Goal: Information Seeking & Learning: Learn about a topic

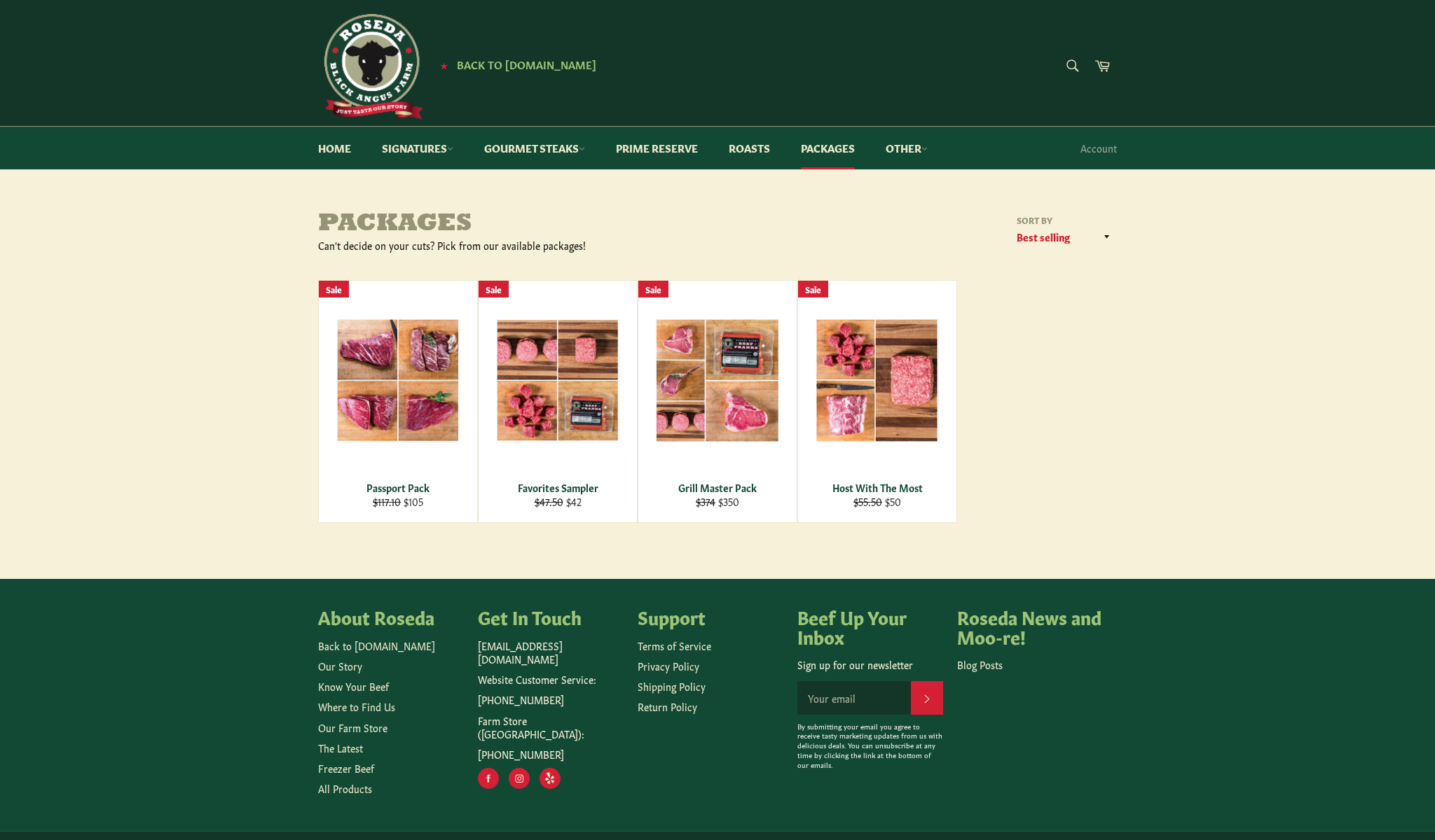
click at [604, 571] on main "Packages Can't decide on your cuts? Pick from our available packages! Sort by F…" at bounding box center [717, 394] width 1435 height 368
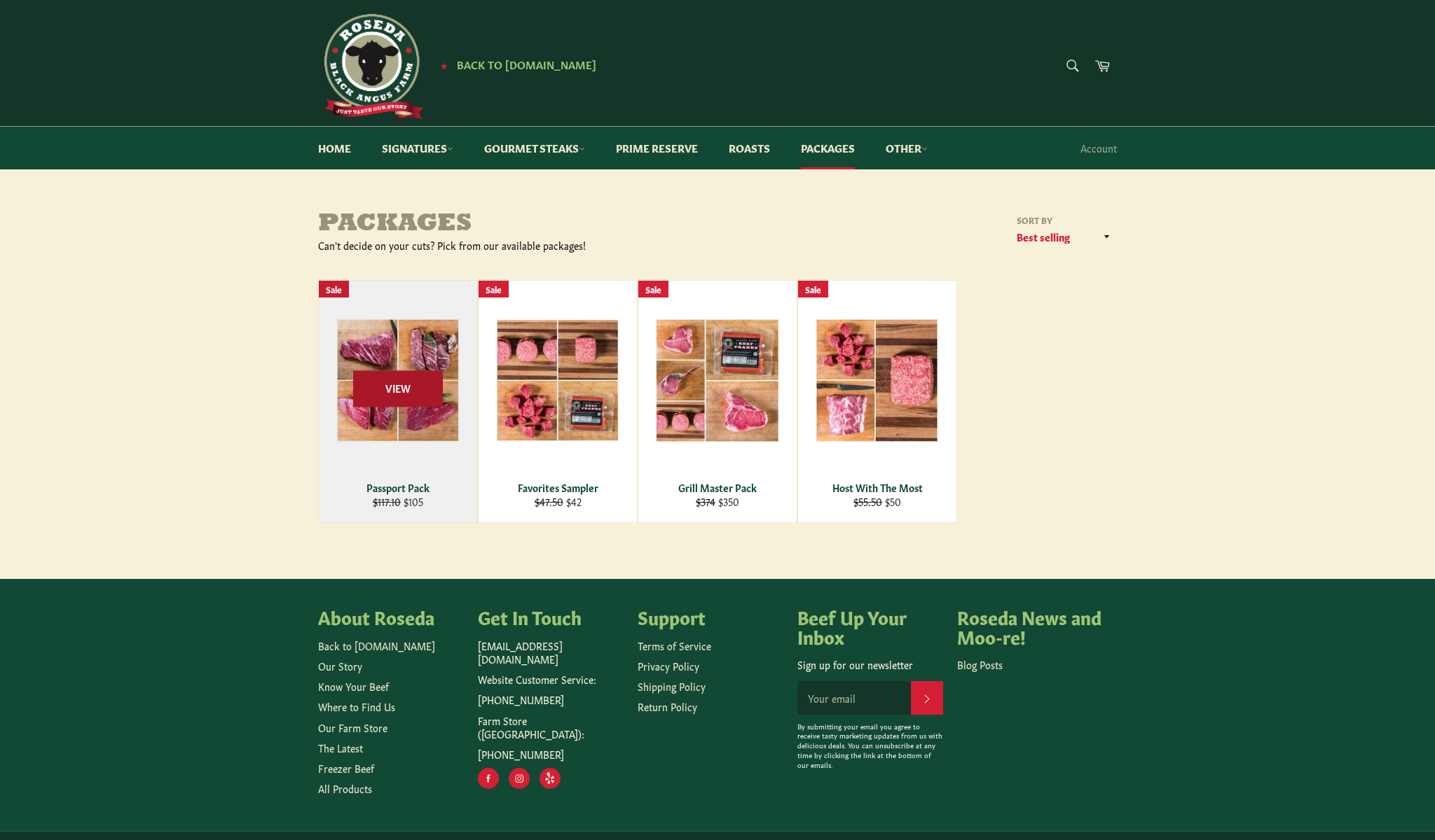
click at [390, 386] on span "View" at bounding box center [398, 389] width 90 height 36
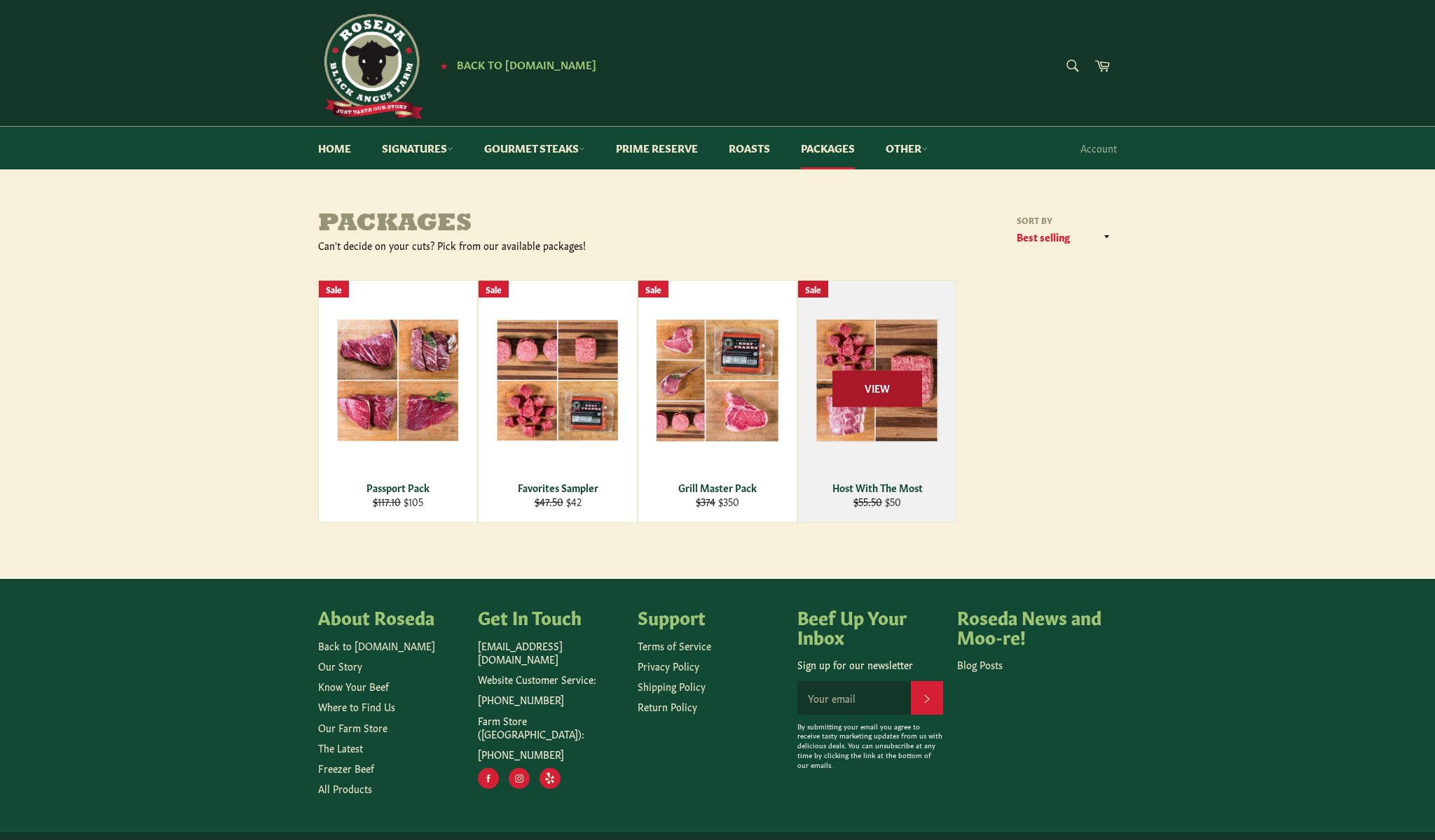
click at [914, 402] on span "View" at bounding box center [877, 389] width 90 height 36
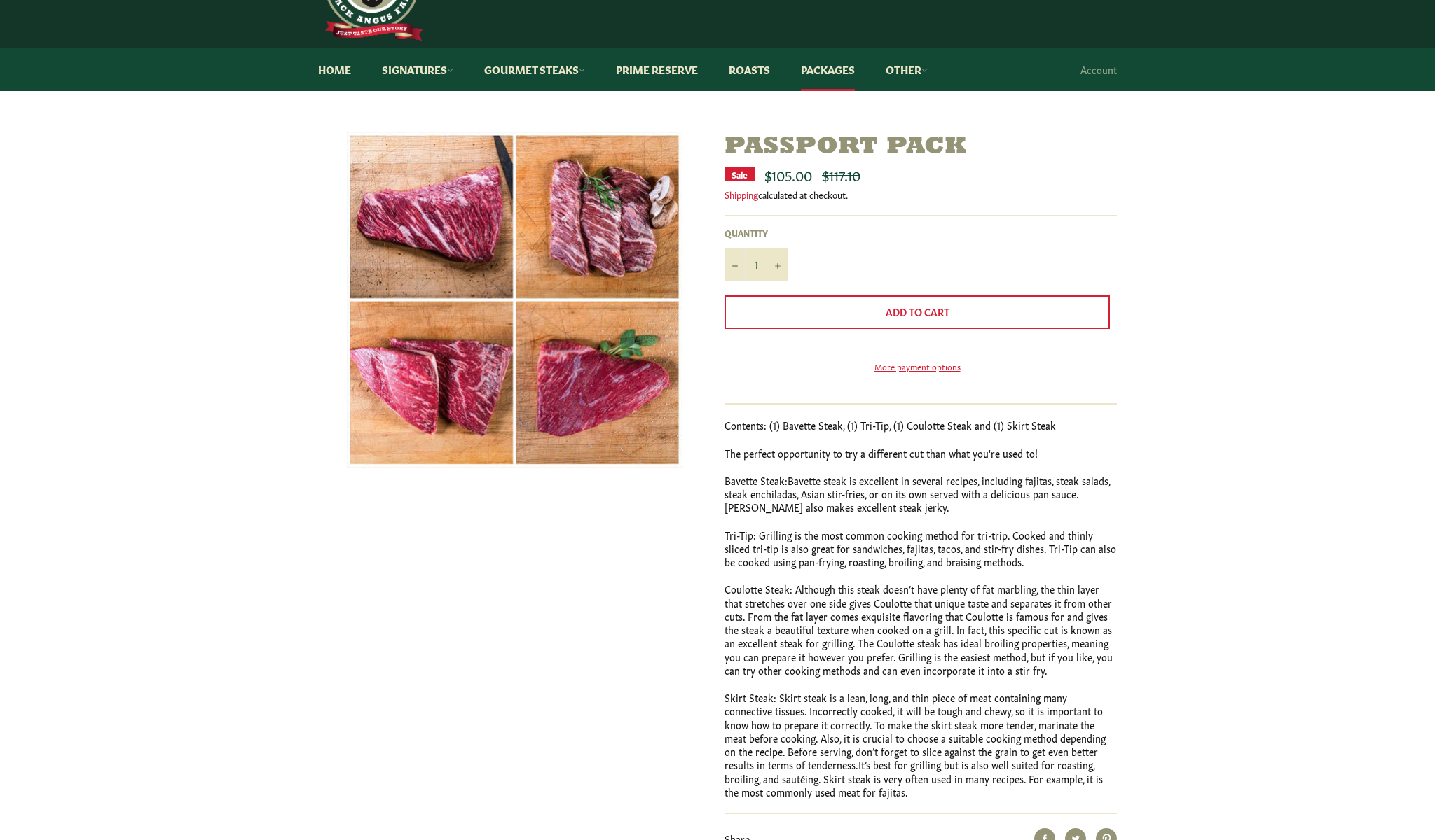
scroll to position [80, 0]
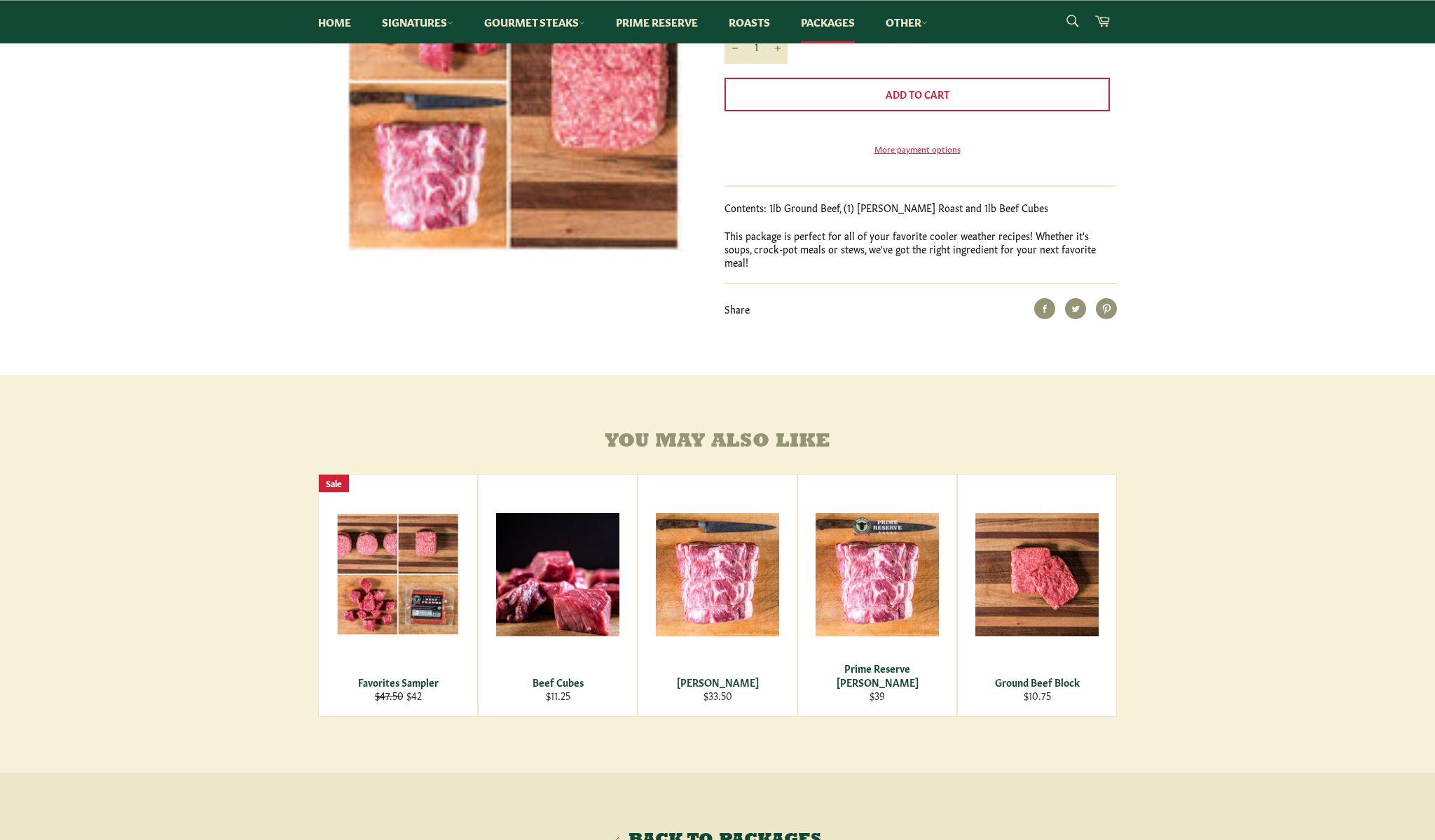
scroll to position [296, 0]
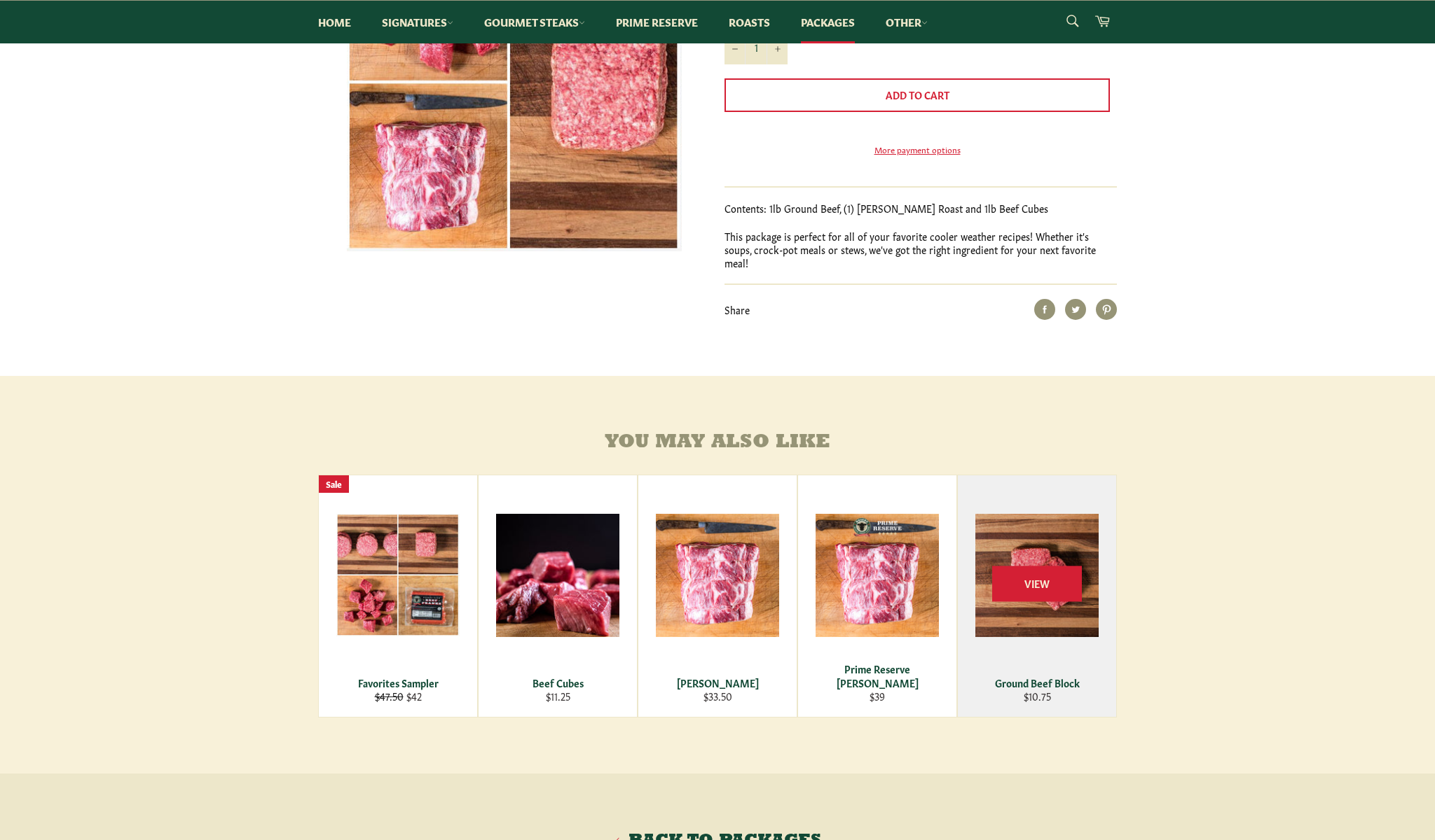
click at [1016, 686] on div "Ground Beef Block" at bounding box center [1037, 683] width 140 height 13
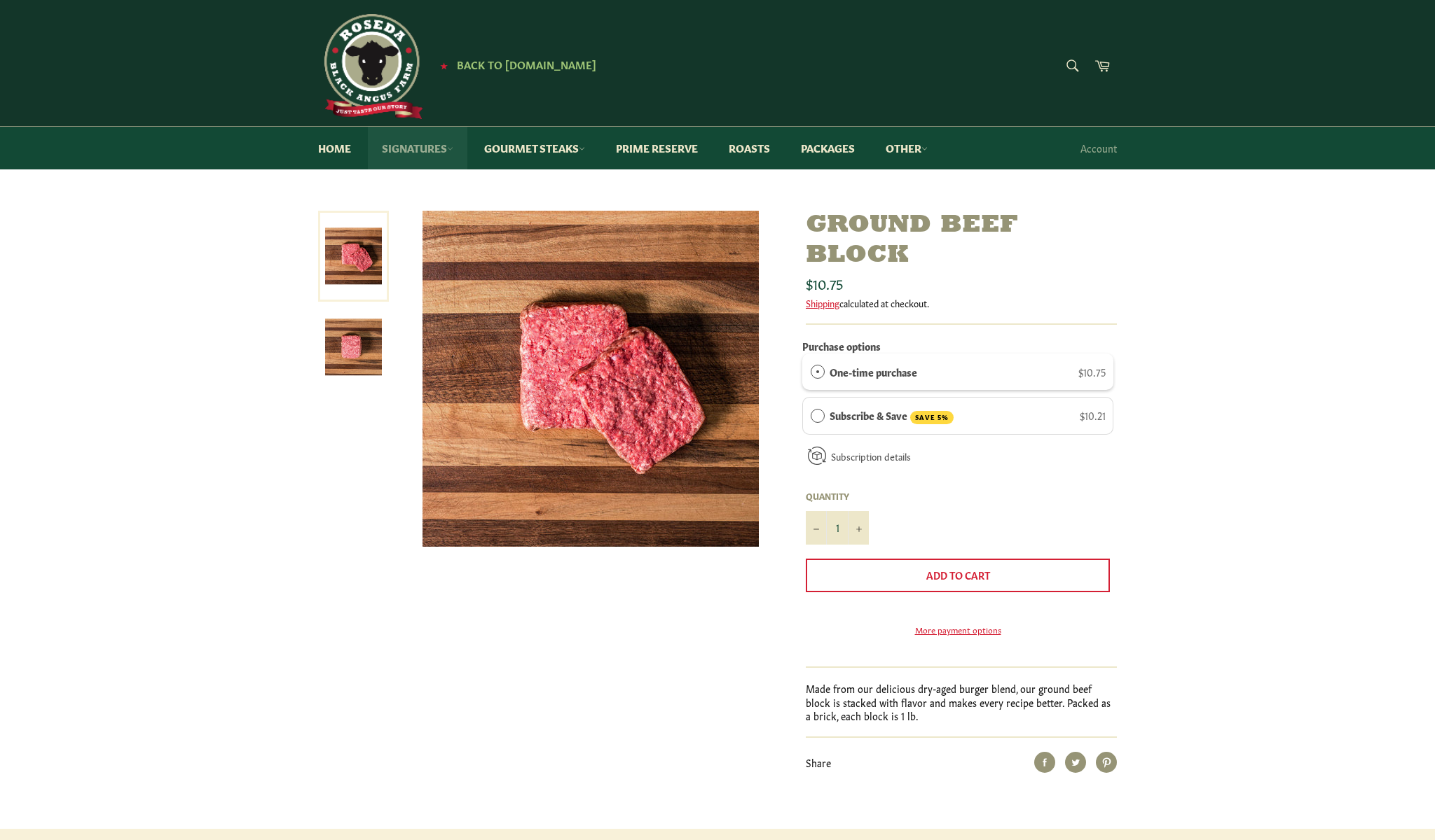
click at [424, 151] on link "Signatures" at bounding box center [417, 148] width 100 height 42
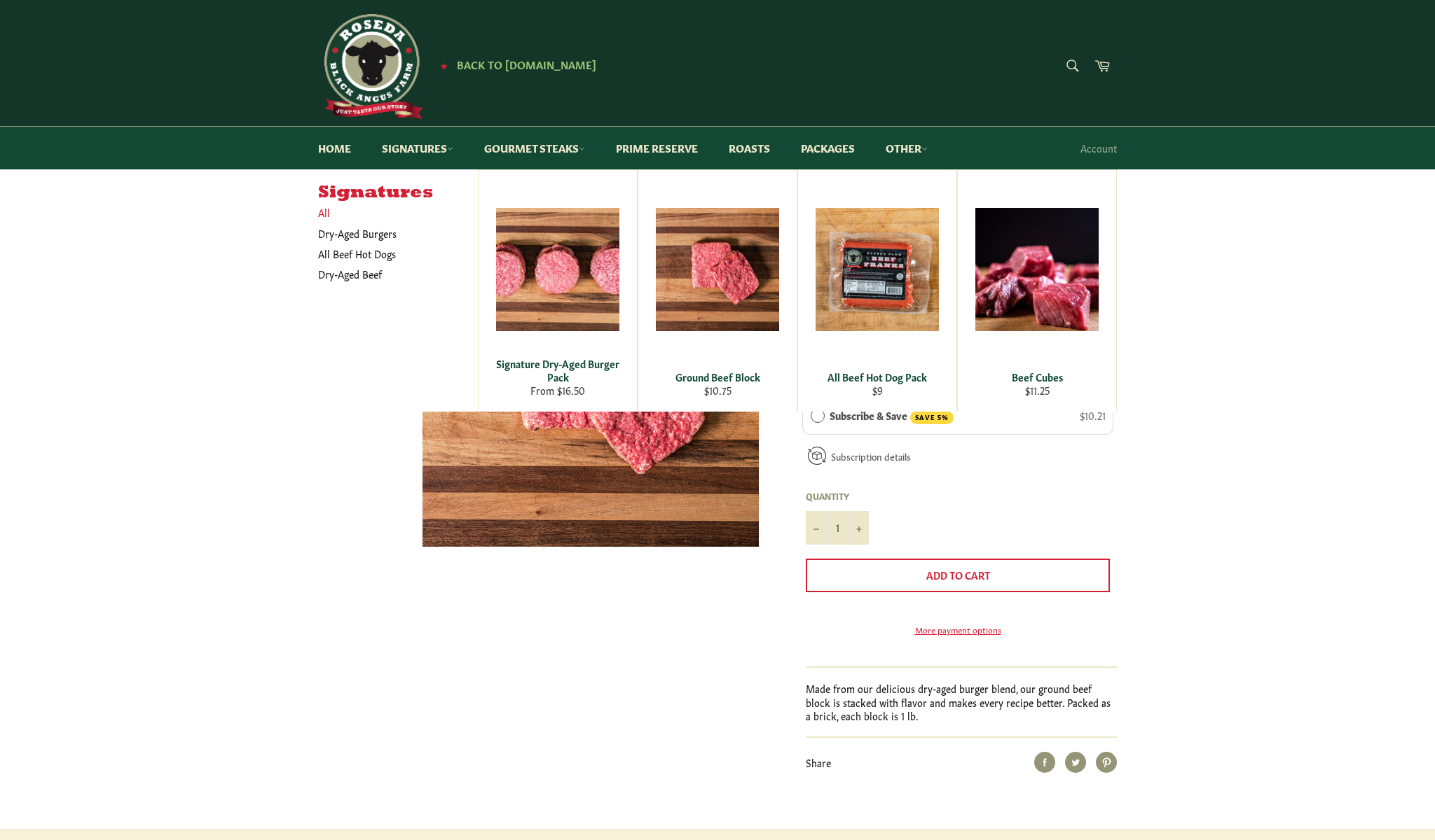
click at [322, 210] on link "All" at bounding box center [394, 212] width 167 height 20
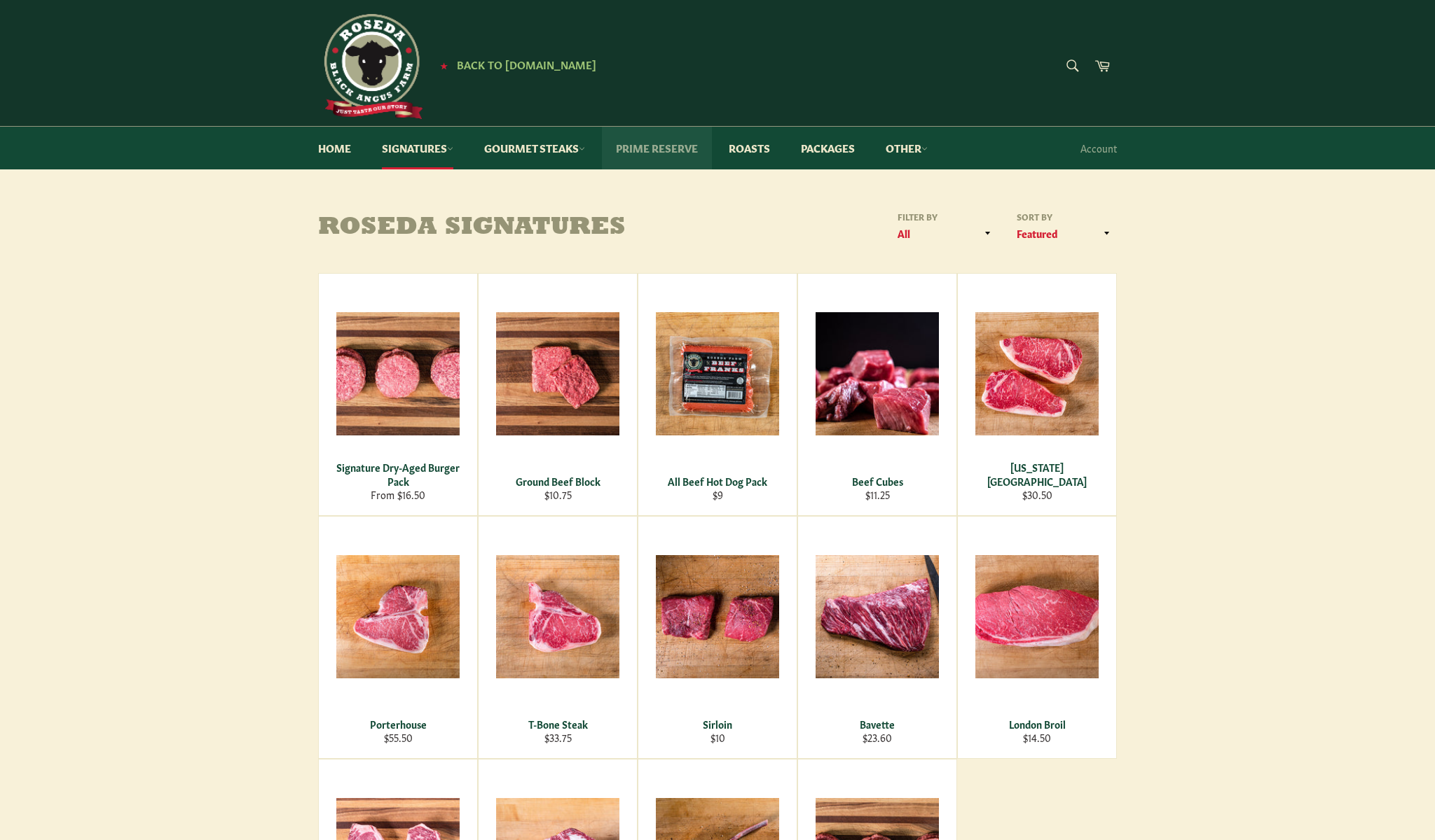
click at [653, 142] on link "Prime Reserve" at bounding box center [657, 148] width 110 height 42
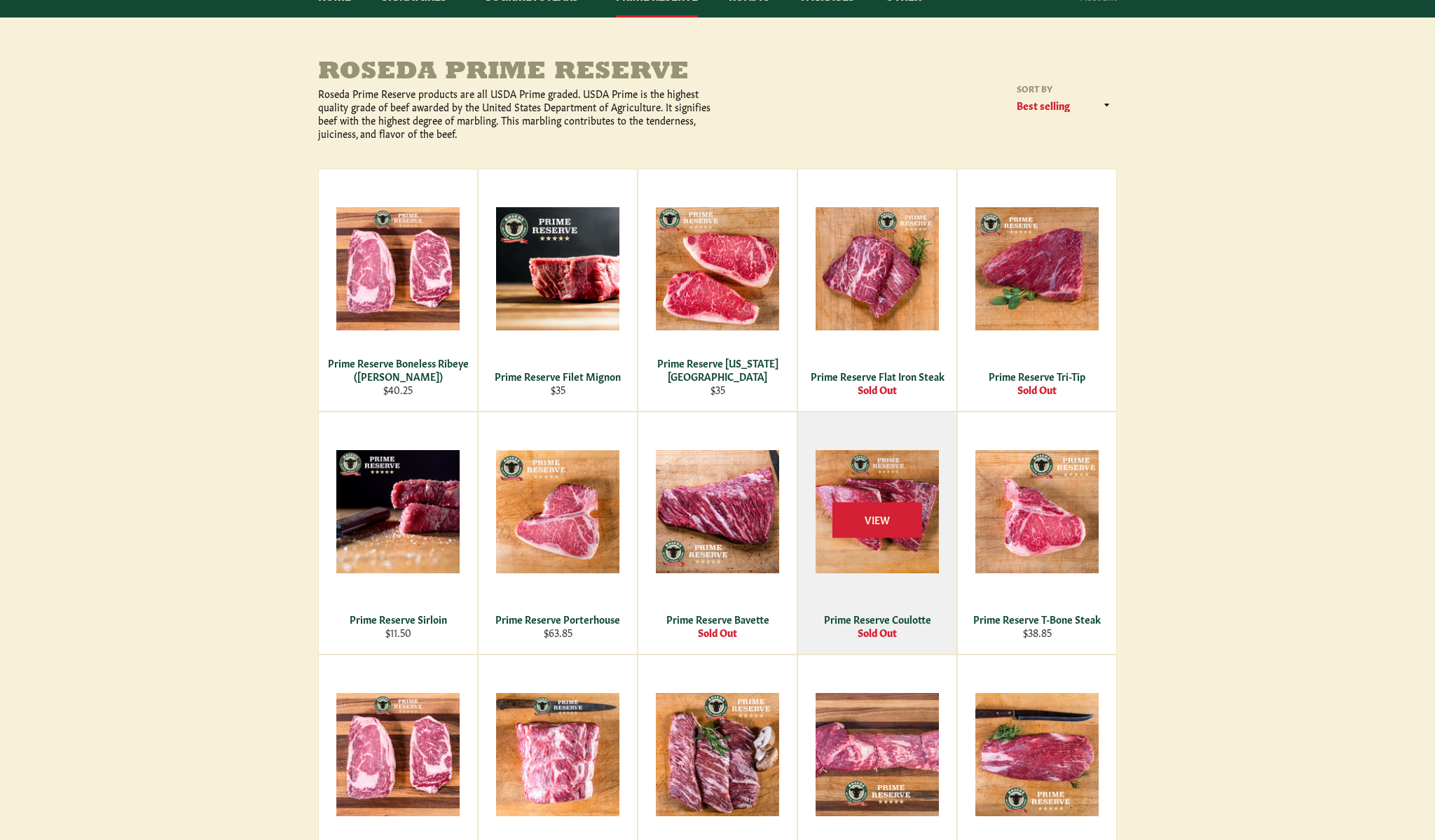
scroll to position [178, 0]
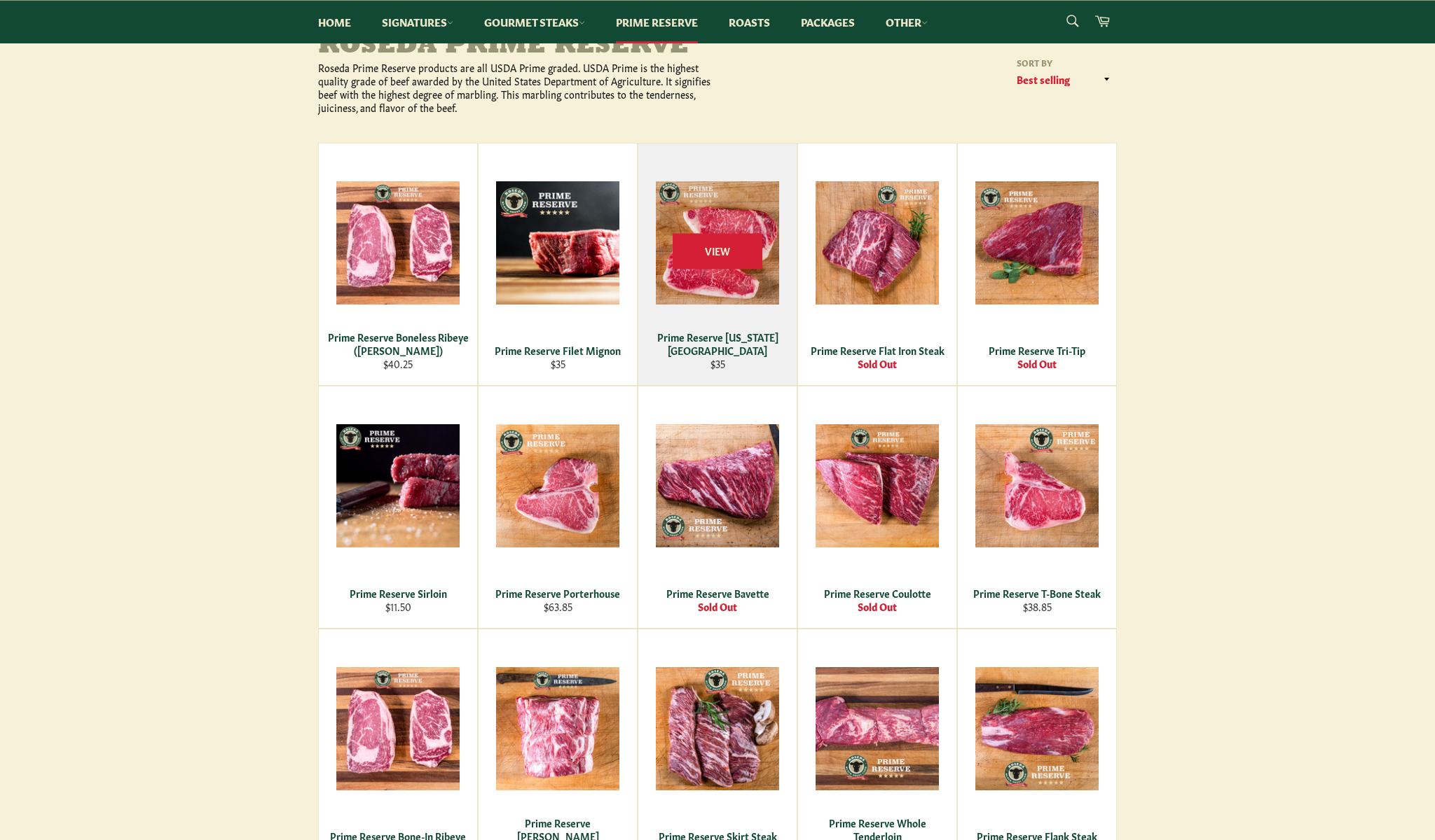
click at [720, 296] on div "View" at bounding box center [717, 264] width 158 height 242
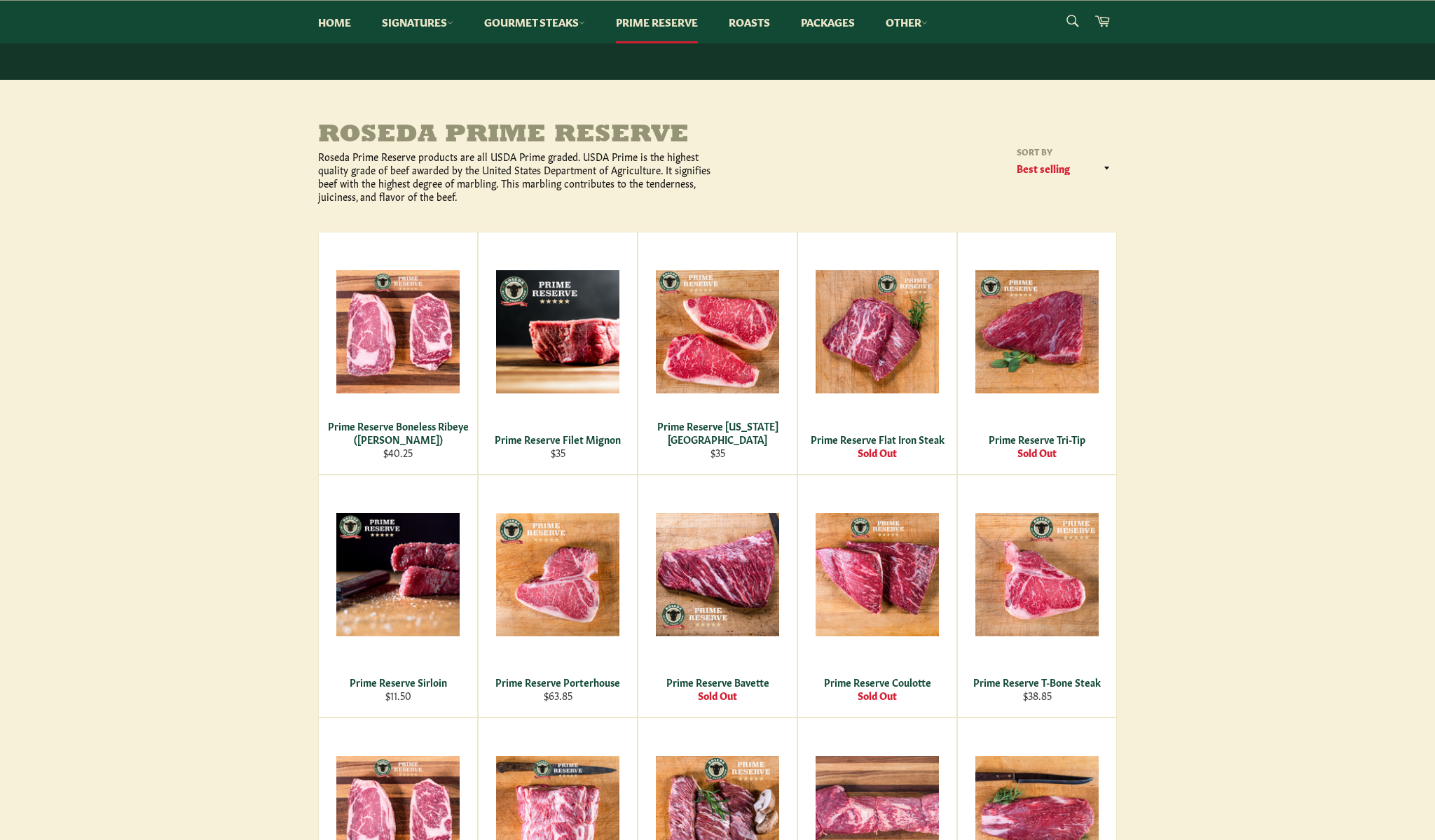
scroll to position [0, 0]
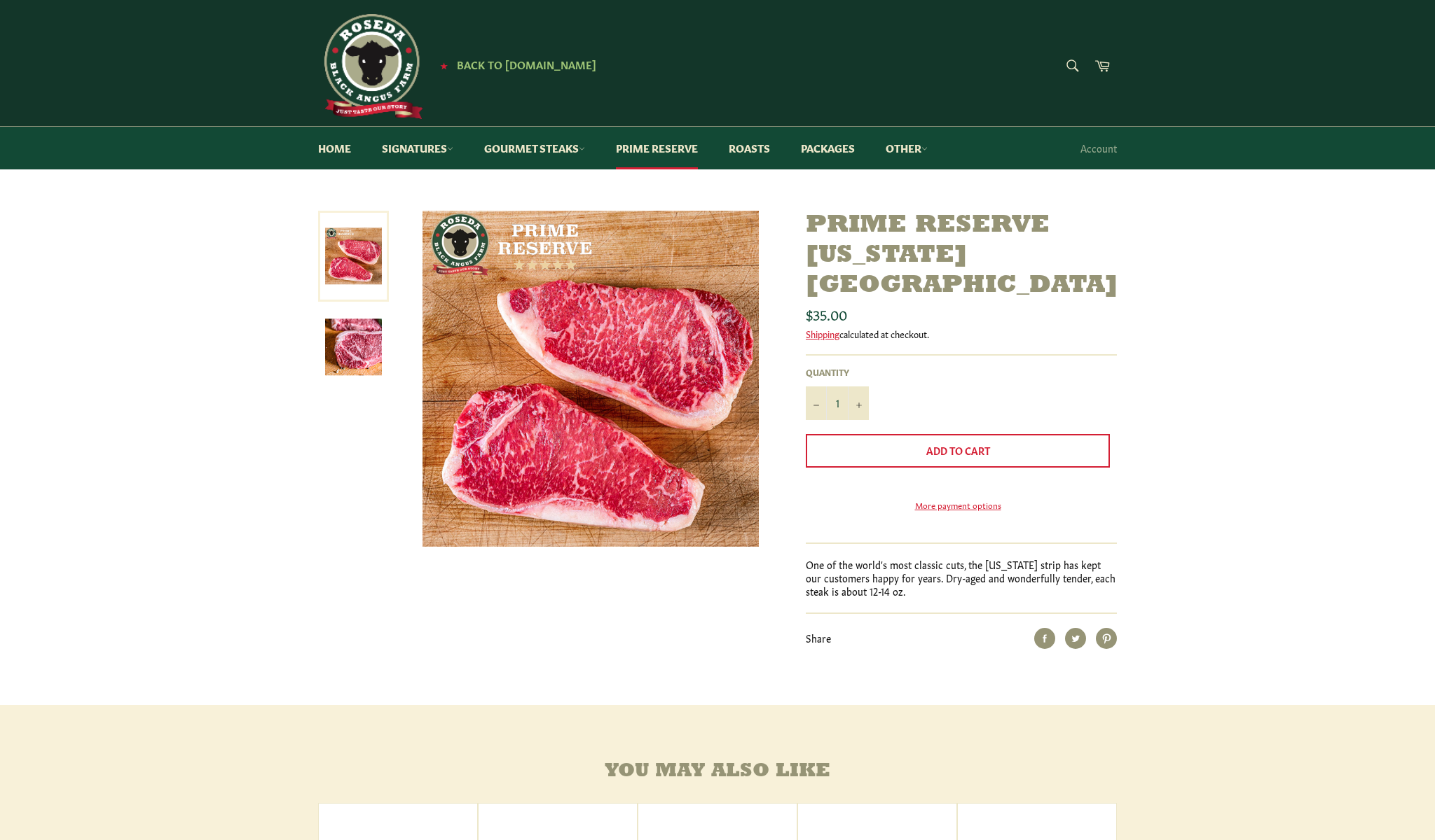
click at [370, 347] on img at bounding box center [353, 346] width 56 height 56
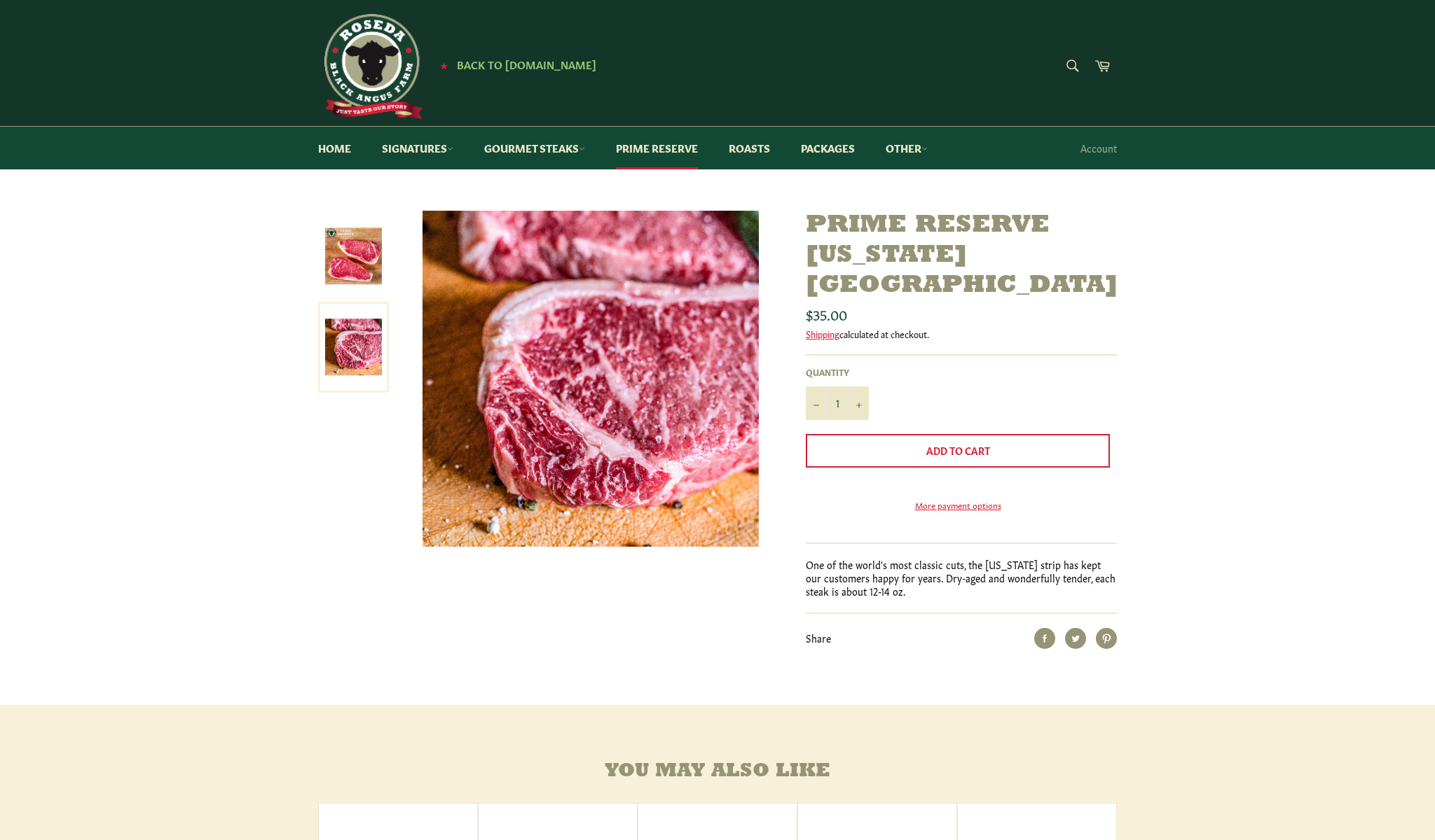
click at [377, 286] on link at bounding box center [353, 256] width 71 height 91
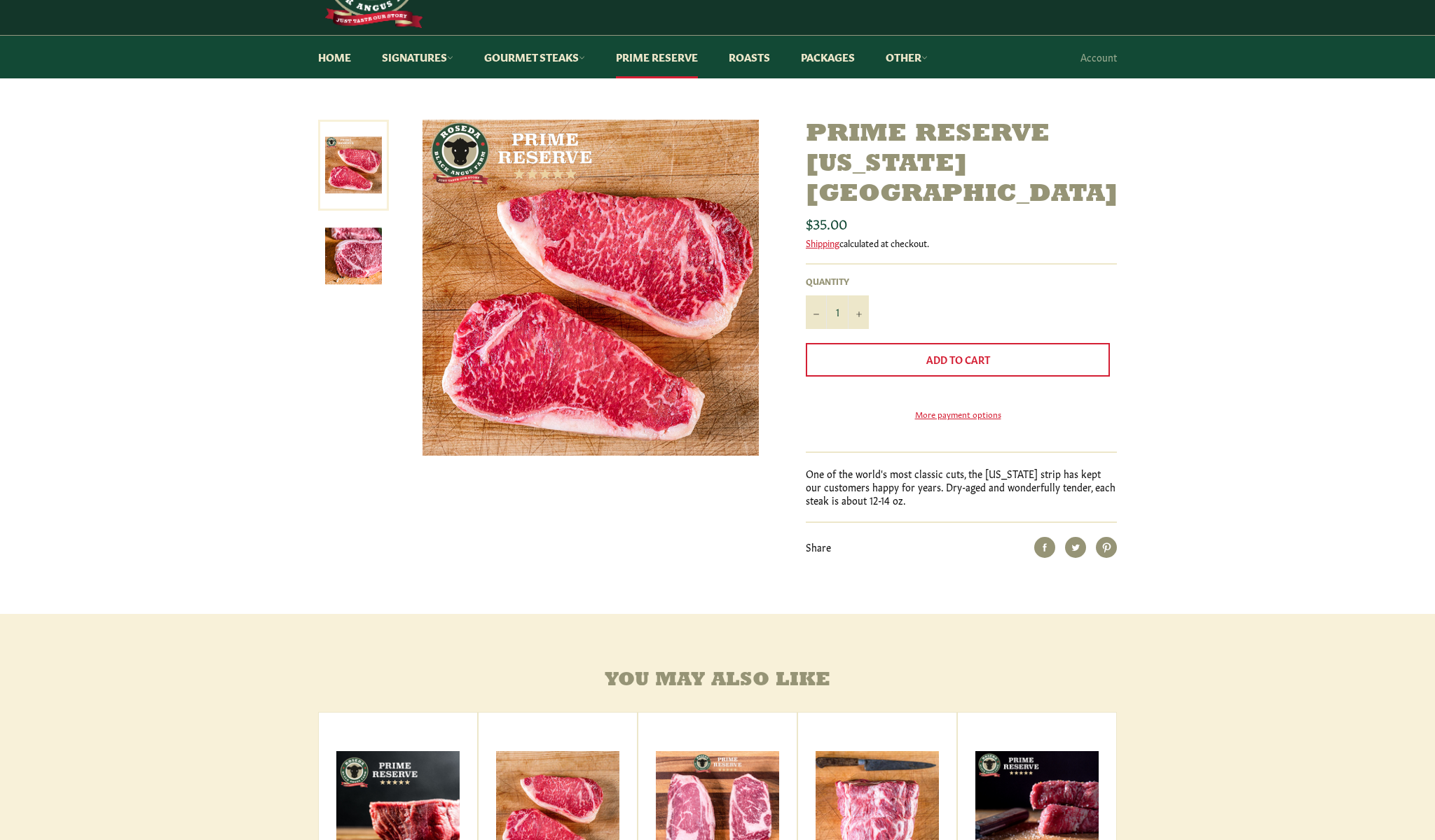
scroll to position [92, 0]
